Goal: Check status: Check status

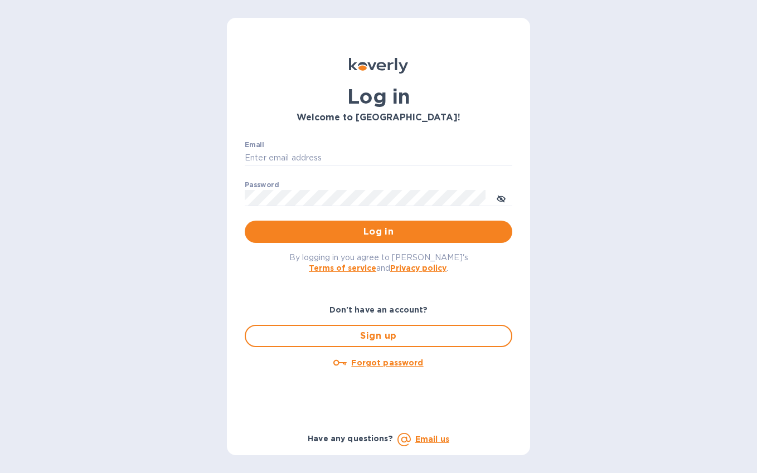
type input "[EMAIL_ADDRESS][DOMAIN_NAME]"
click at [366, 257] on span "By logging in you agree to [PERSON_NAME]'s Terms of service and Privacy policy ." at bounding box center [378, 263] width 179 height 20
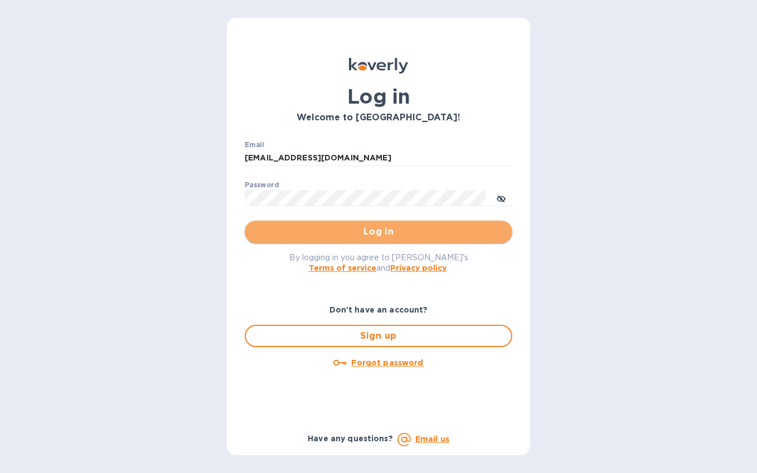
click at [367, 234] on span "Log in" at bounding box center [379, 231] width 250 height 13
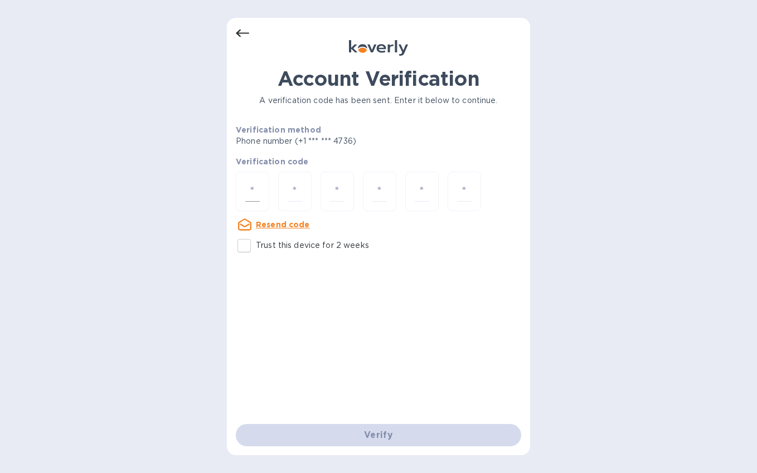
click at [262, 204] on div at bounding box center [252, 192] width 33 height 40
click at [245, 252] on input "Trust this device for 2 weeks" at bounding box center [244, 245] width 23 height 23
checkbox input "true"
click at [250, 193] on input "number" at bounding box center [252, 191] width 14 height 21
type input "2"
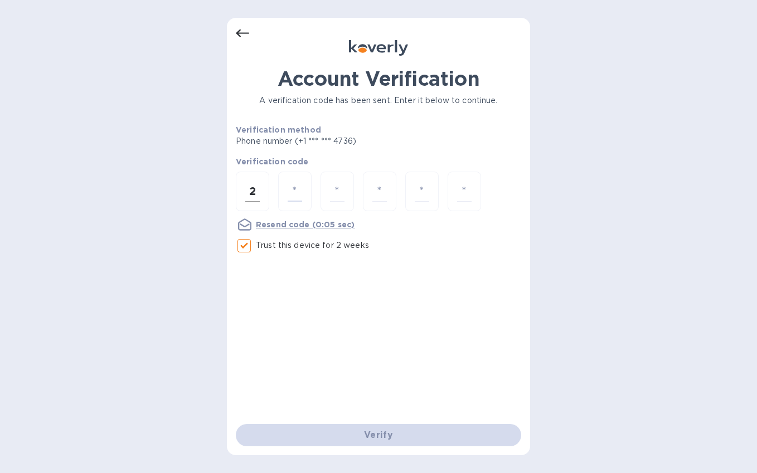
type input "5"
type input "9"
type input "1"
type input "6"
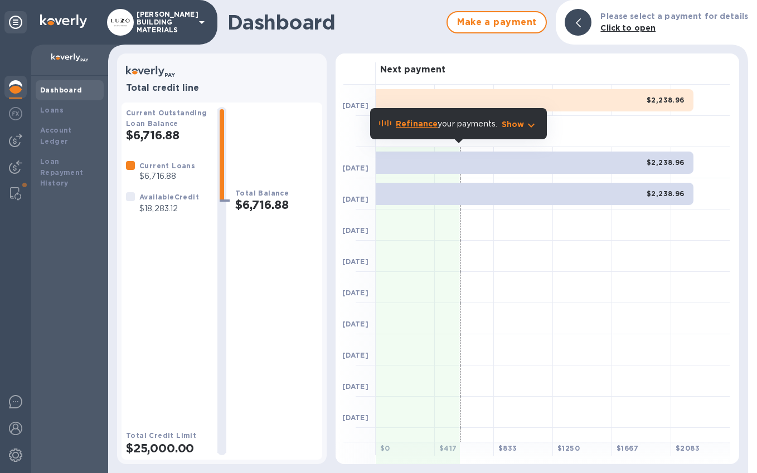
click at [521, 121] on p "Show" at bounding box center [513, 124] width 23 height 11
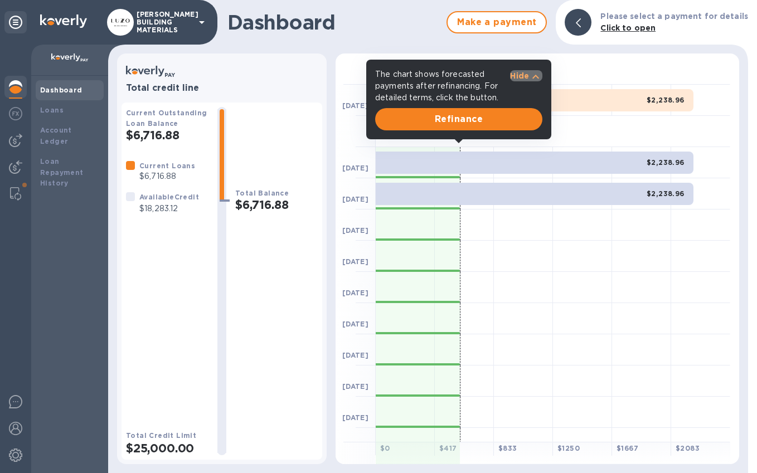
click at [528, 76] on p "Hide" at bounding box center [519, 75] width 19 height 11
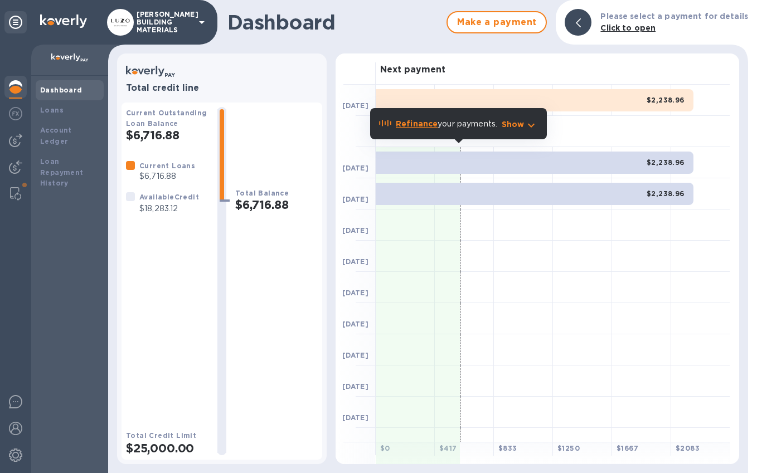
click at [612, 183] on div "$2,238.96" at bounding box center [535, 194] width 318 height 22
